Goal: Book appointment/travel/reservation

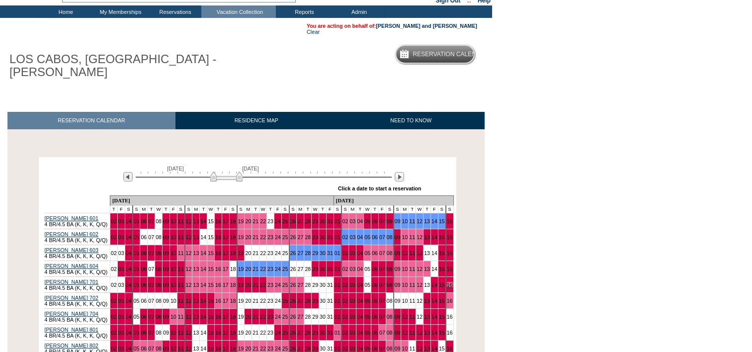
scroll to position [149, 0]
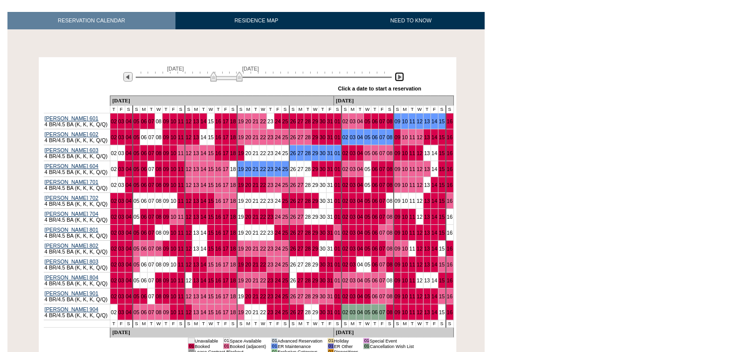
click at [398, 72] on img at bounding box center [399, 76] width 9 height 9
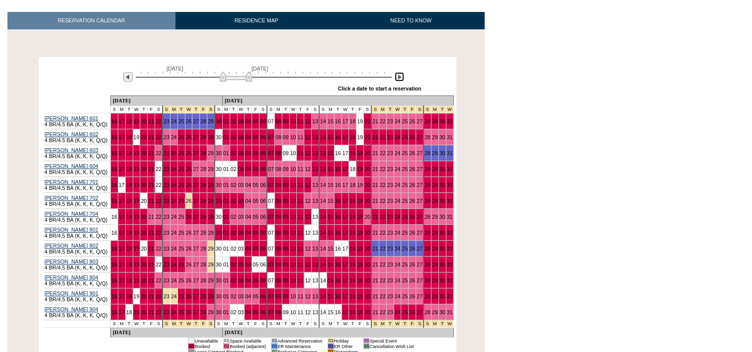
click at [399, 72] on img at bounding box center [399, 76] width 9 height 9
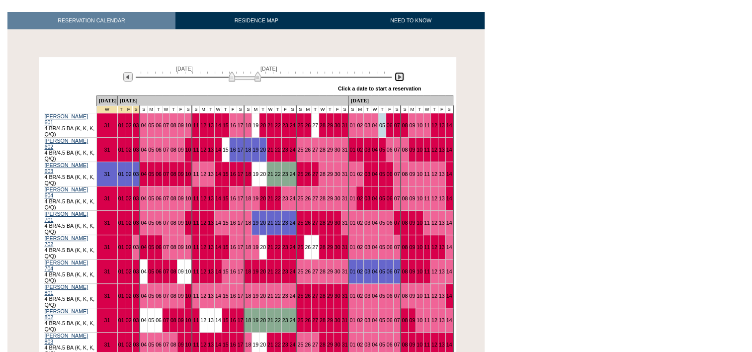
click at [399, 72] on img at bounding box center [399, 76] width 9 height 9
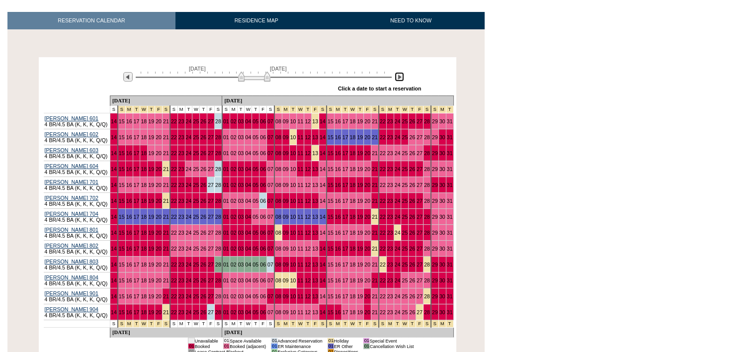
click at [395, 72] on img at bounding box center [399, 76] width 9 height 9
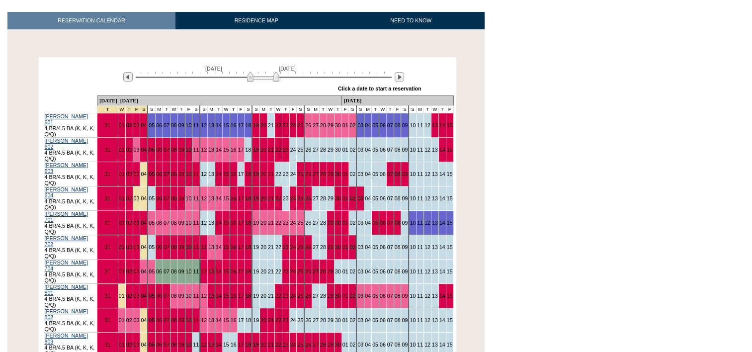
click at [148, 333] on td "04" at bounding box center [143, 345] width 7 height 24
click at [147, 341] on link "04" at bounding box center [144, 344] width 6 height 6
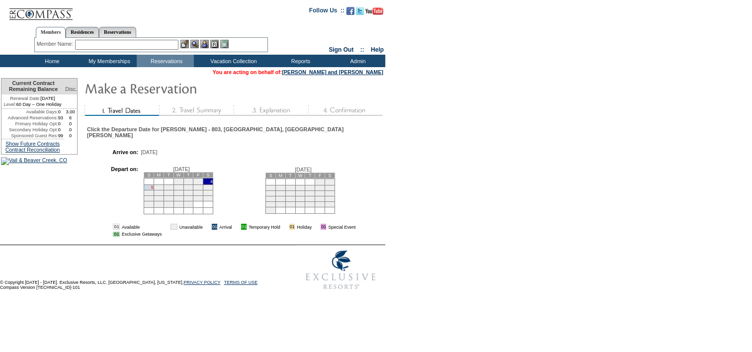
click at [151, 185] on link "5" at bounding box center [152, 187] width 2 height 5
